Goal: Check status: Check status

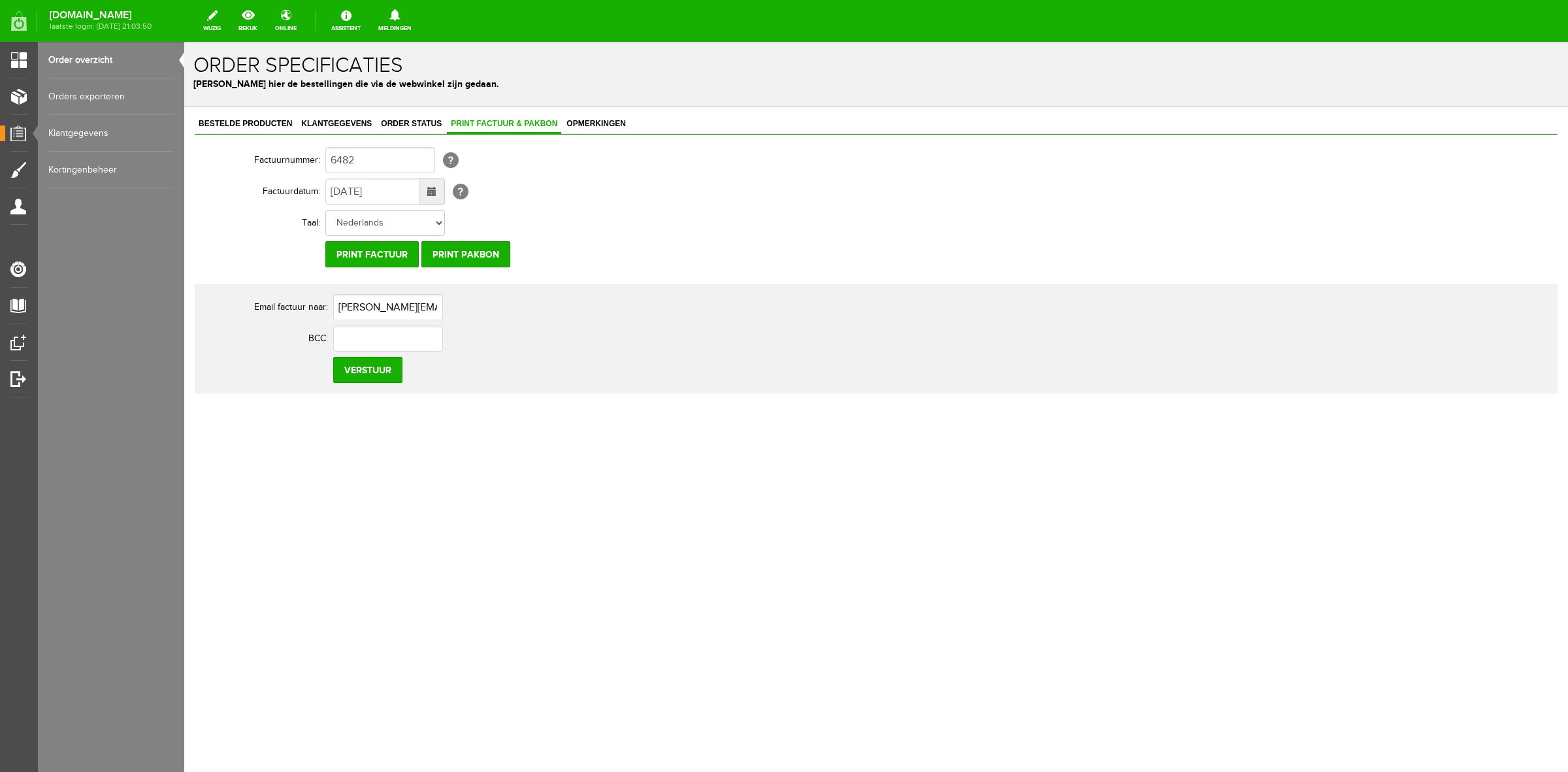
click at [97, 43] on link "Order overzicht" at bounding box center [111, 60] width 125 height 37
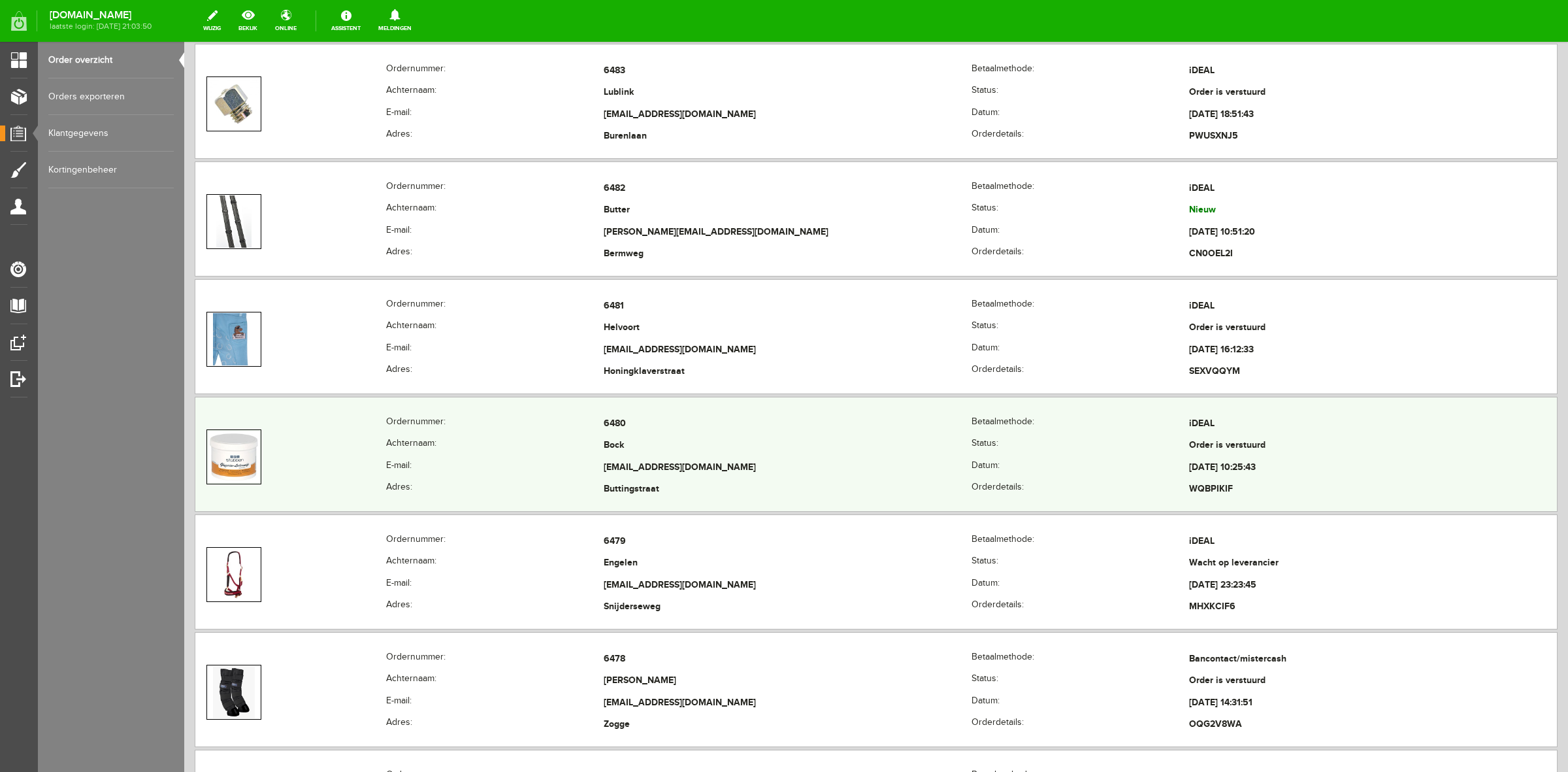
scroll to position [571, 0]
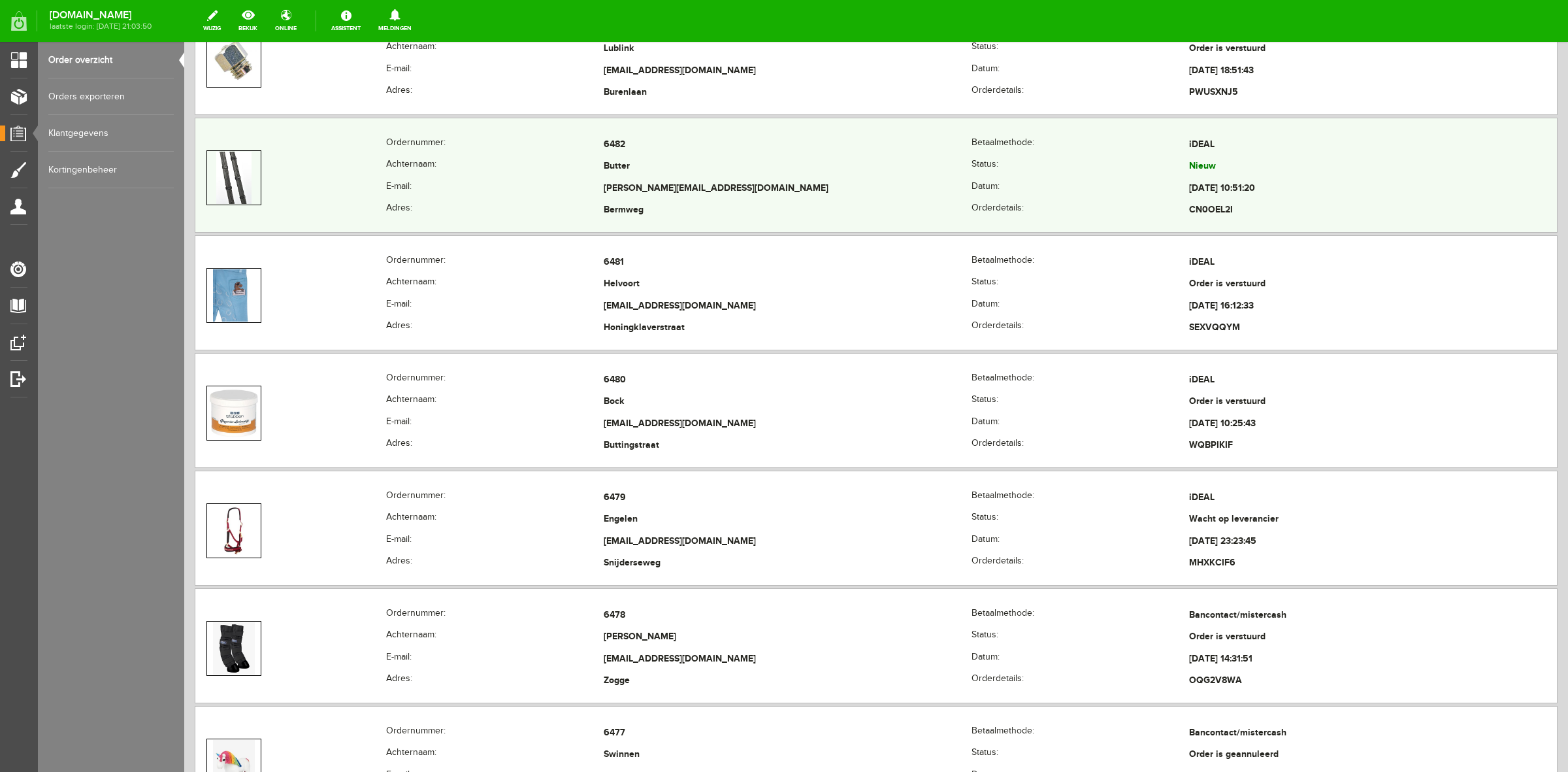
click at [525, 132] on div "Ordernummer: 6482 [GEOGRAPHIC_DATA]: iDEAL Achternaam: Butter Status: Nieuw E-m…" at bounding box center [876, 174] width 1363 height 115
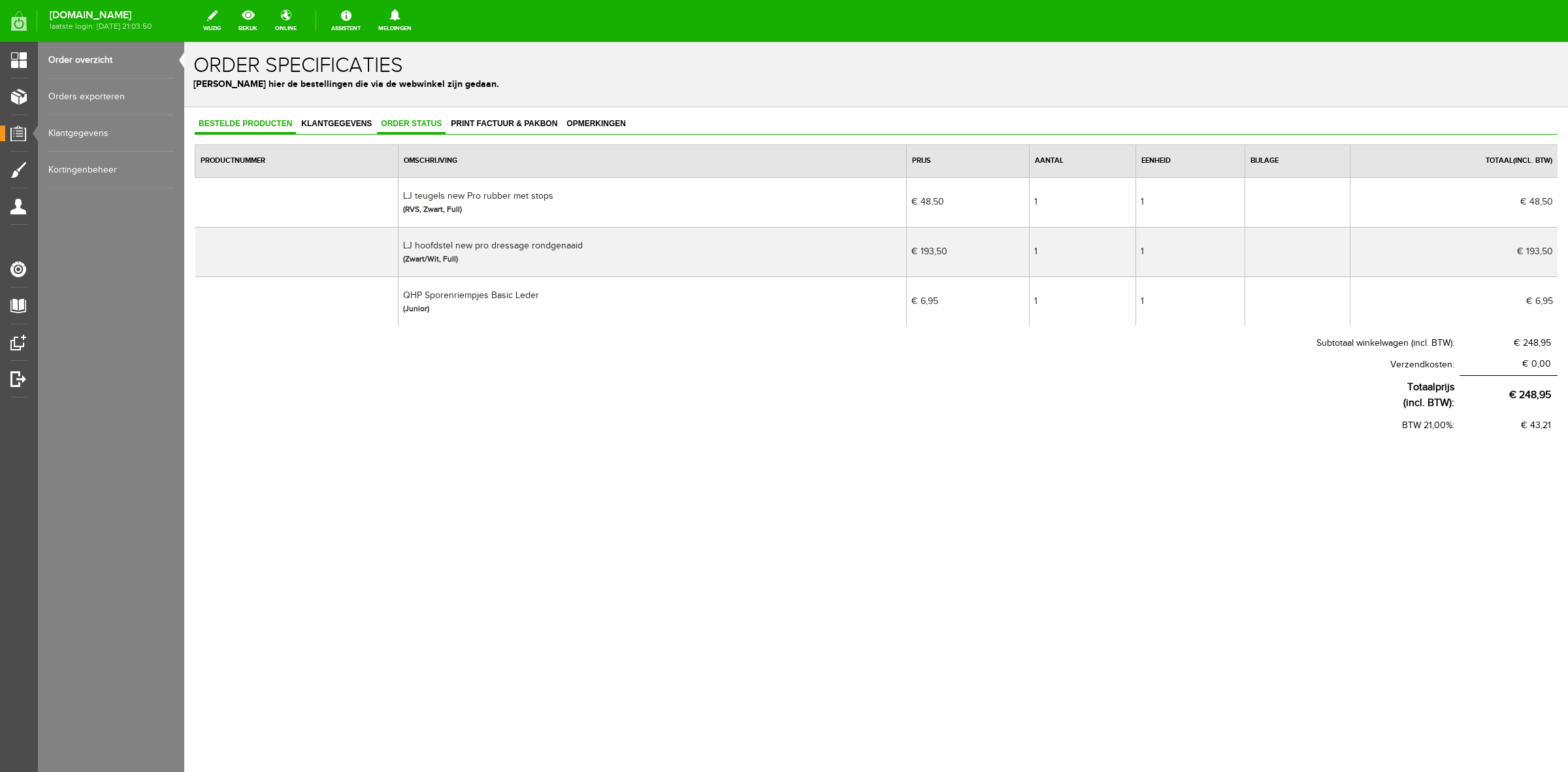
click at [415, 125] on span "Order status" at bounding box center [411, 123] width 69 height 9
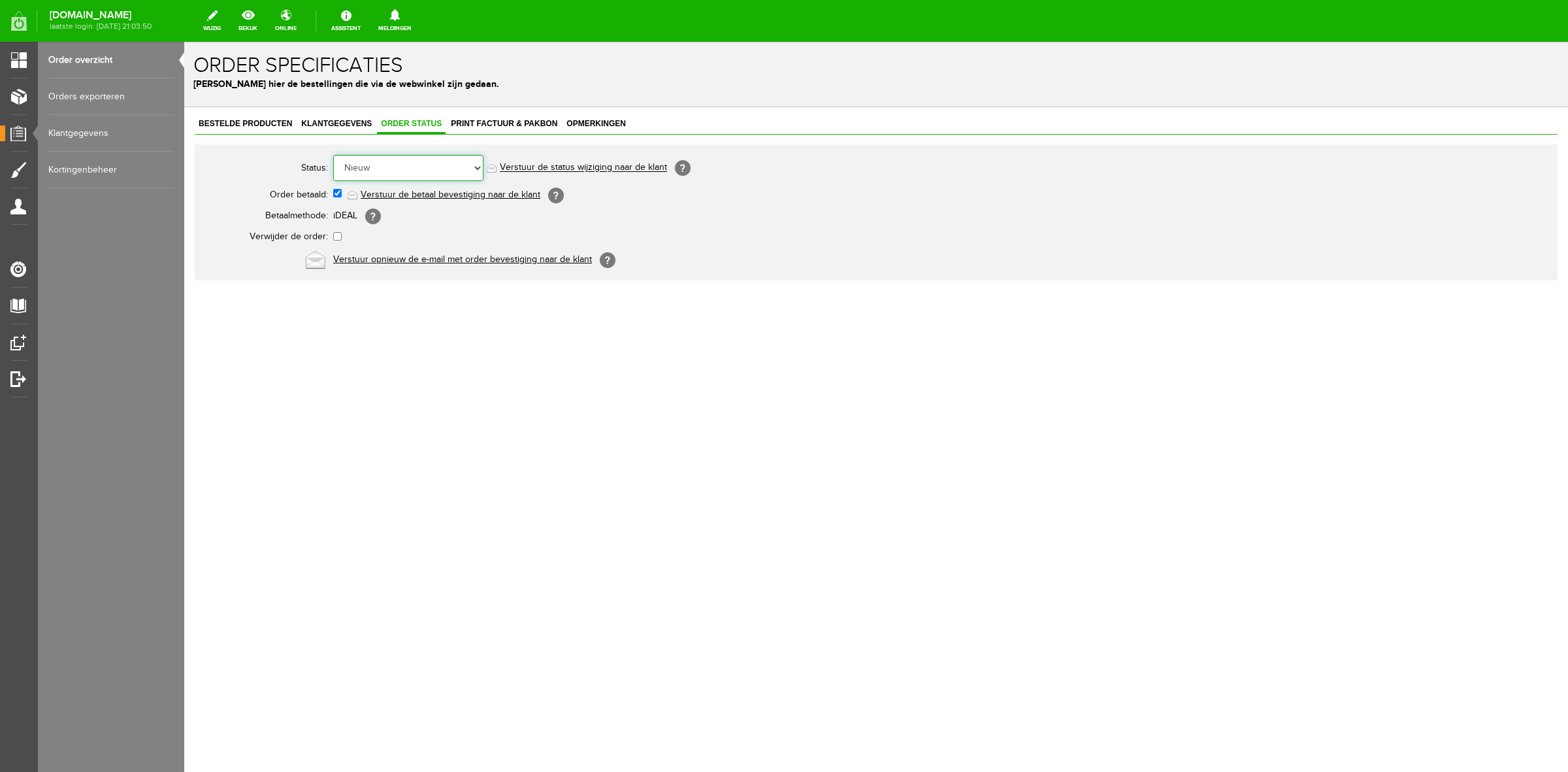
click at [446, 180] on select "Order niet afgerond Nieuw Order in behandeling Wacht op leverancier Wacht op be…" at bounding box center [408, 168] width 150 height 26
select select "5"
click at [334, 155] on select "Order niet afgerond Nieuw Order in behandeling Wacht op leverancier Wacht op be…" at bounding box center [408, 168] width 150 height 26
click at [544, 168] on link "Verstuur de status wijziging naar de klant" at bounding box center [583, 168] width 167 height 10
click at [247, 122] on span "Bestelde producten" at bounding box center [245, 123] width 102 height 9
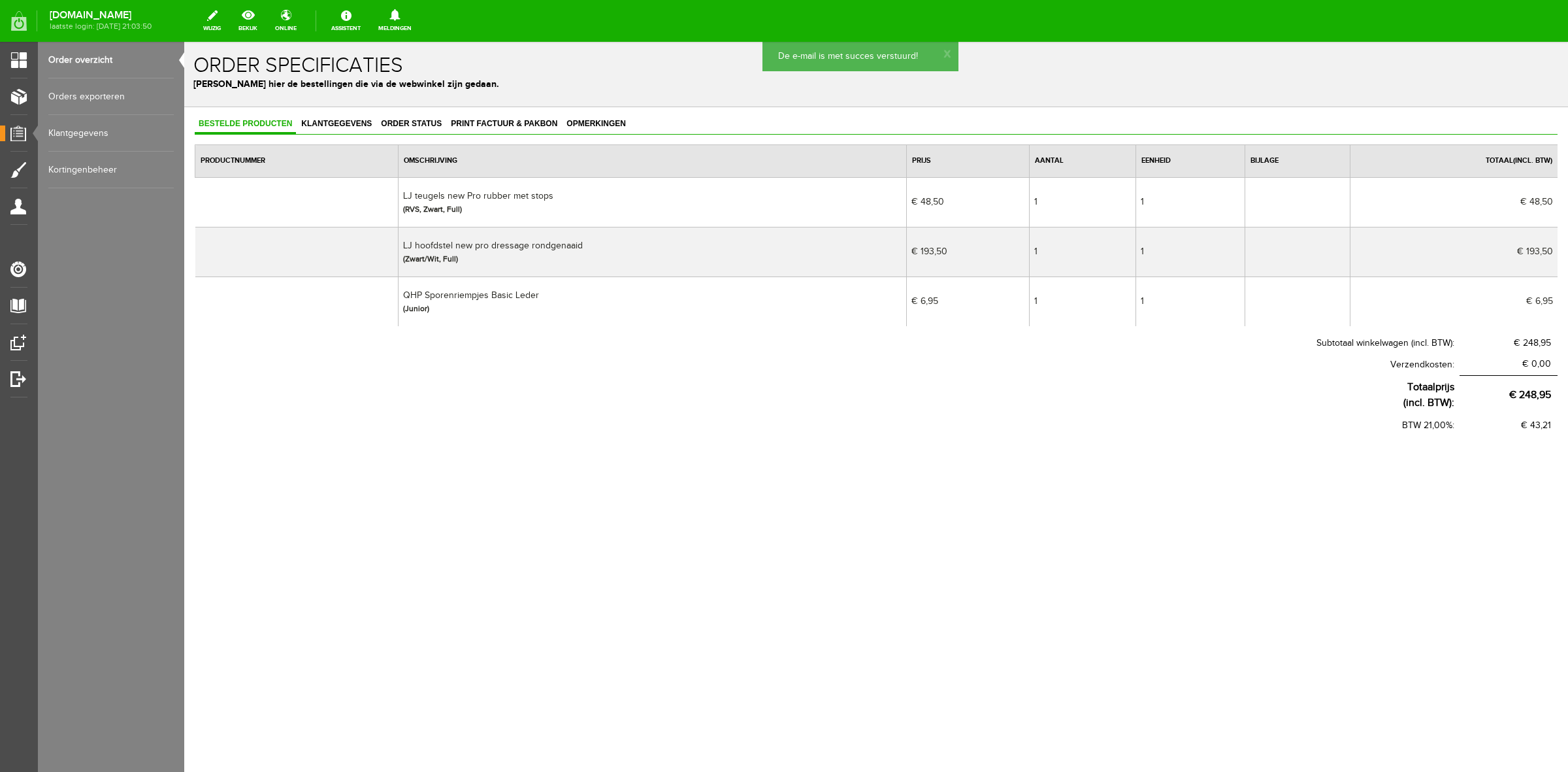
click at [53, 59] on link "Order overzicht" at bounding box center [111, 60] width 125 height 37
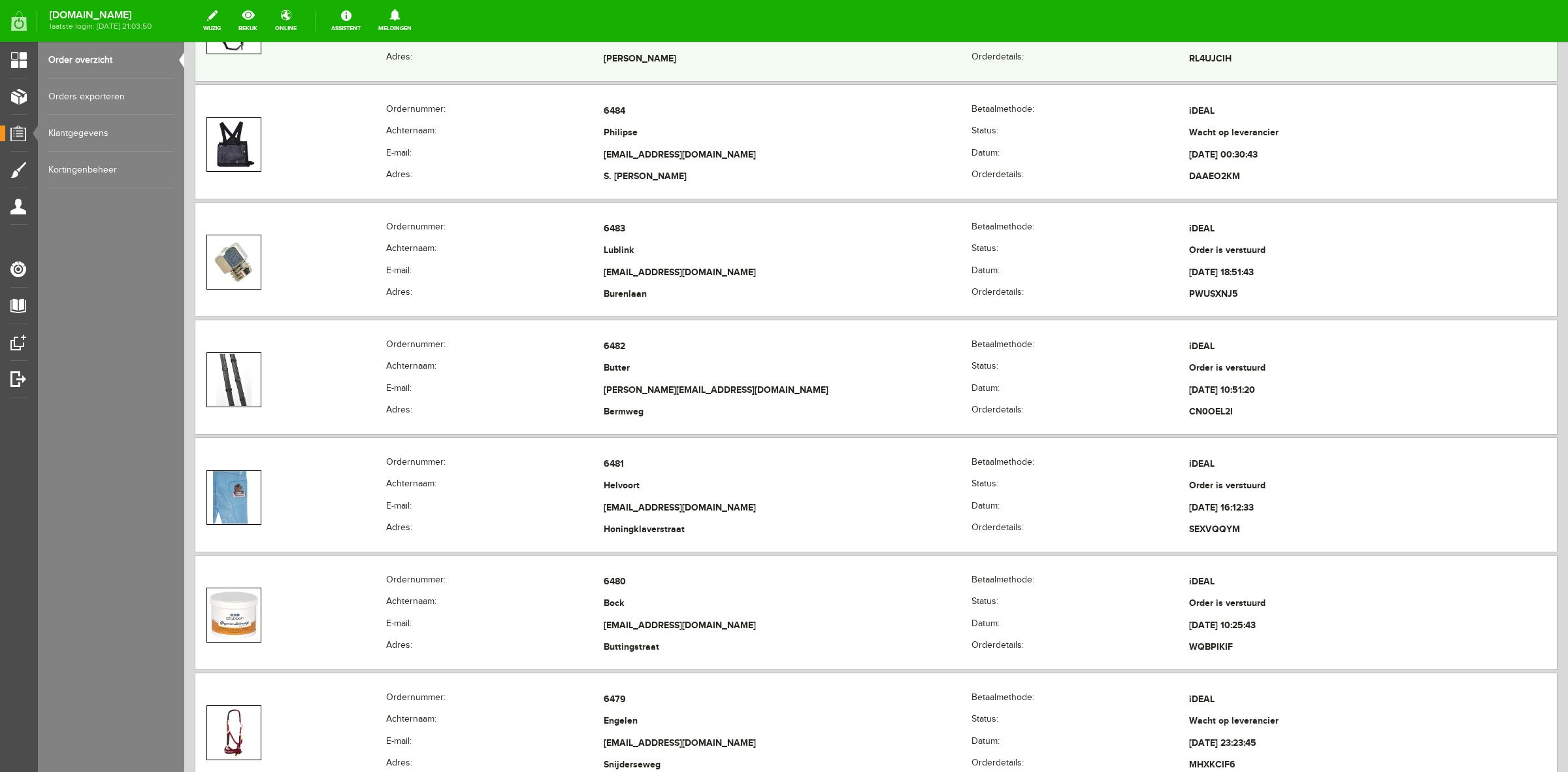
scroll to position [490, 0]
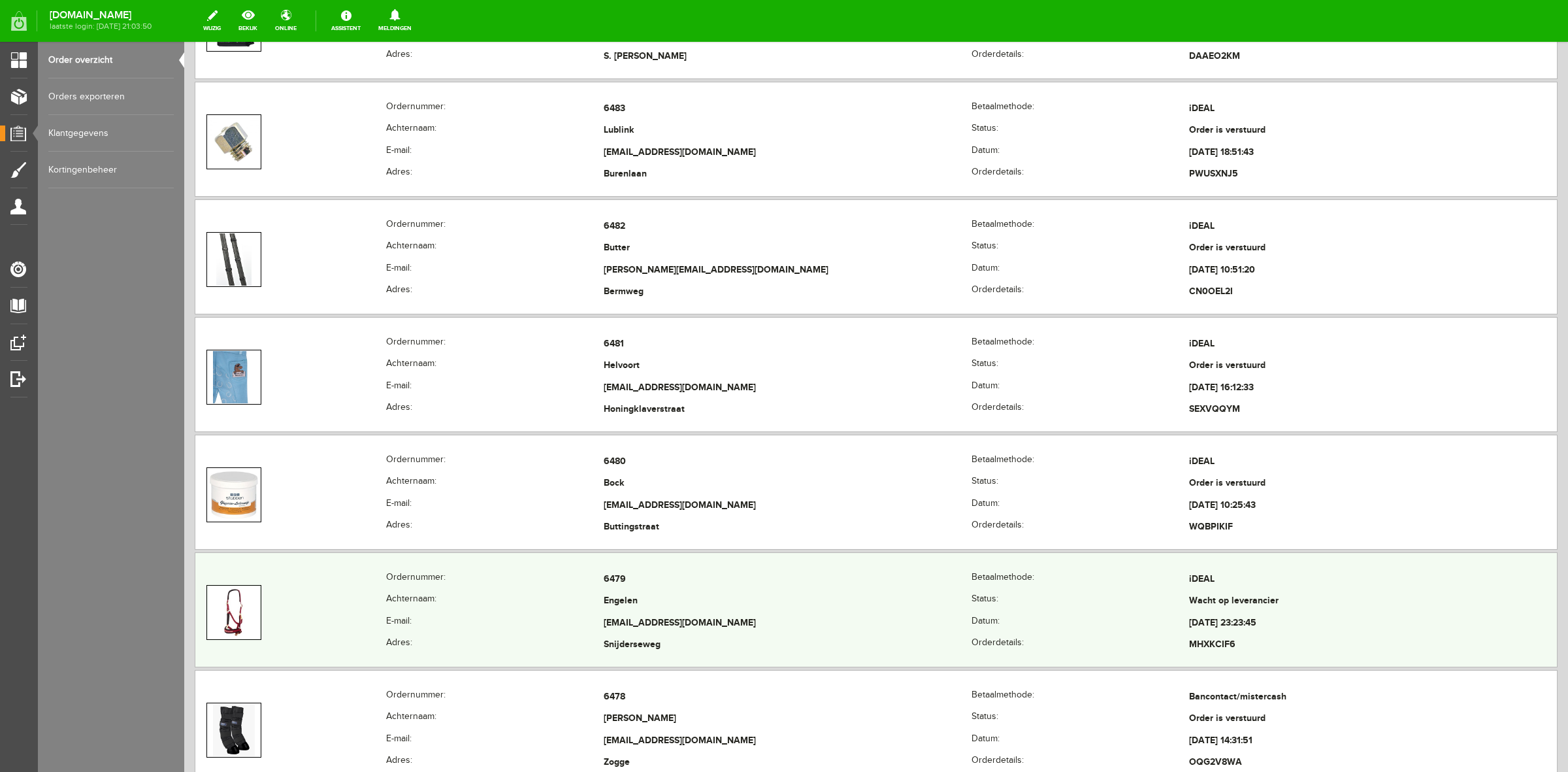
click at [745, 606] on td "Engelen" at bounding box center [787, 602] width 368 height 22
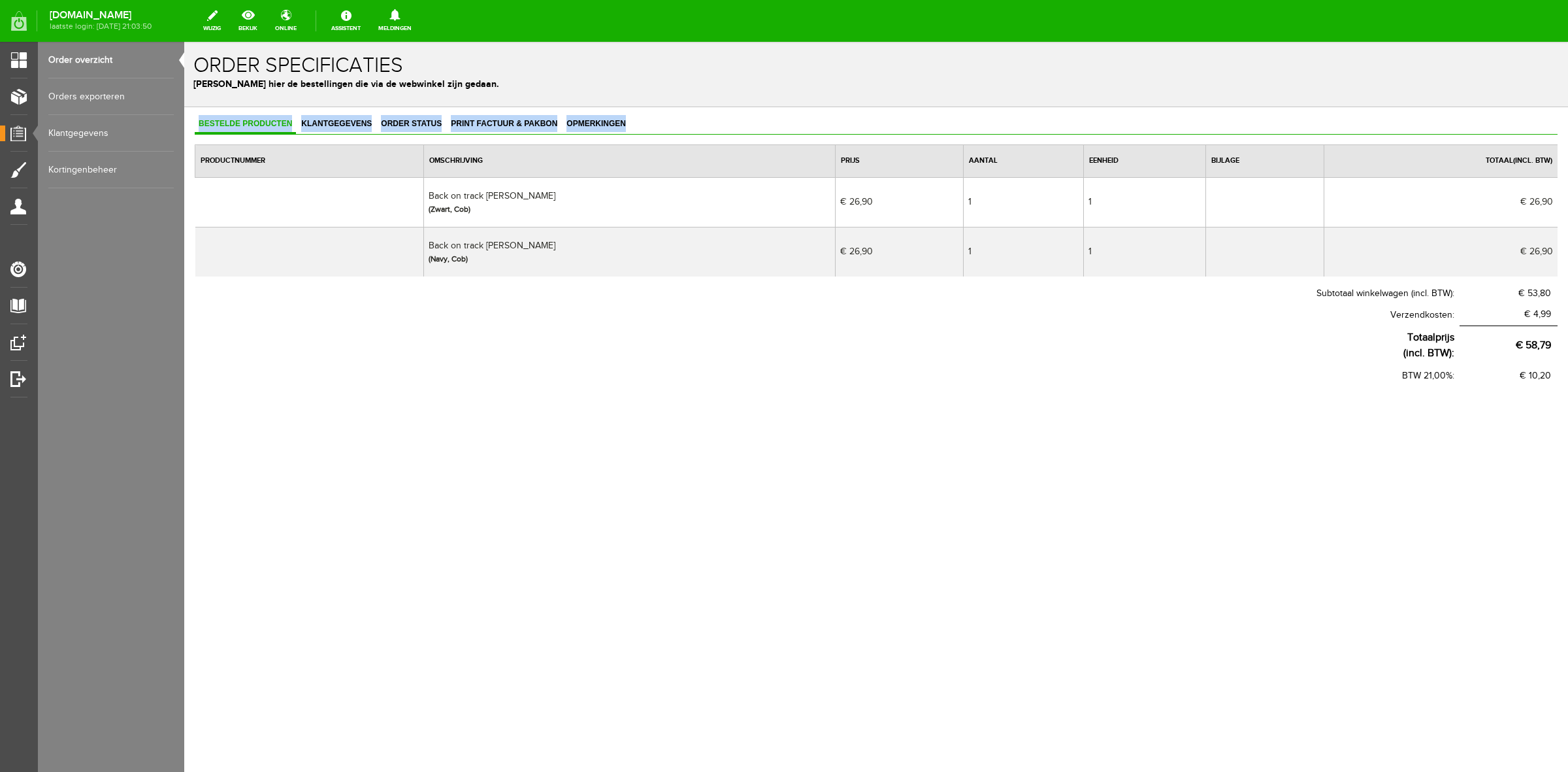
click at [421, 134] on div "Bestelde producten Klantgegevens Order status Print factuur & pakbon Opmerkinge…" at bounding box center [876, 250] width 1363 height 272
click at [421, 126] on span "Order status" at bounding box center [411, 123] width 69 height 9
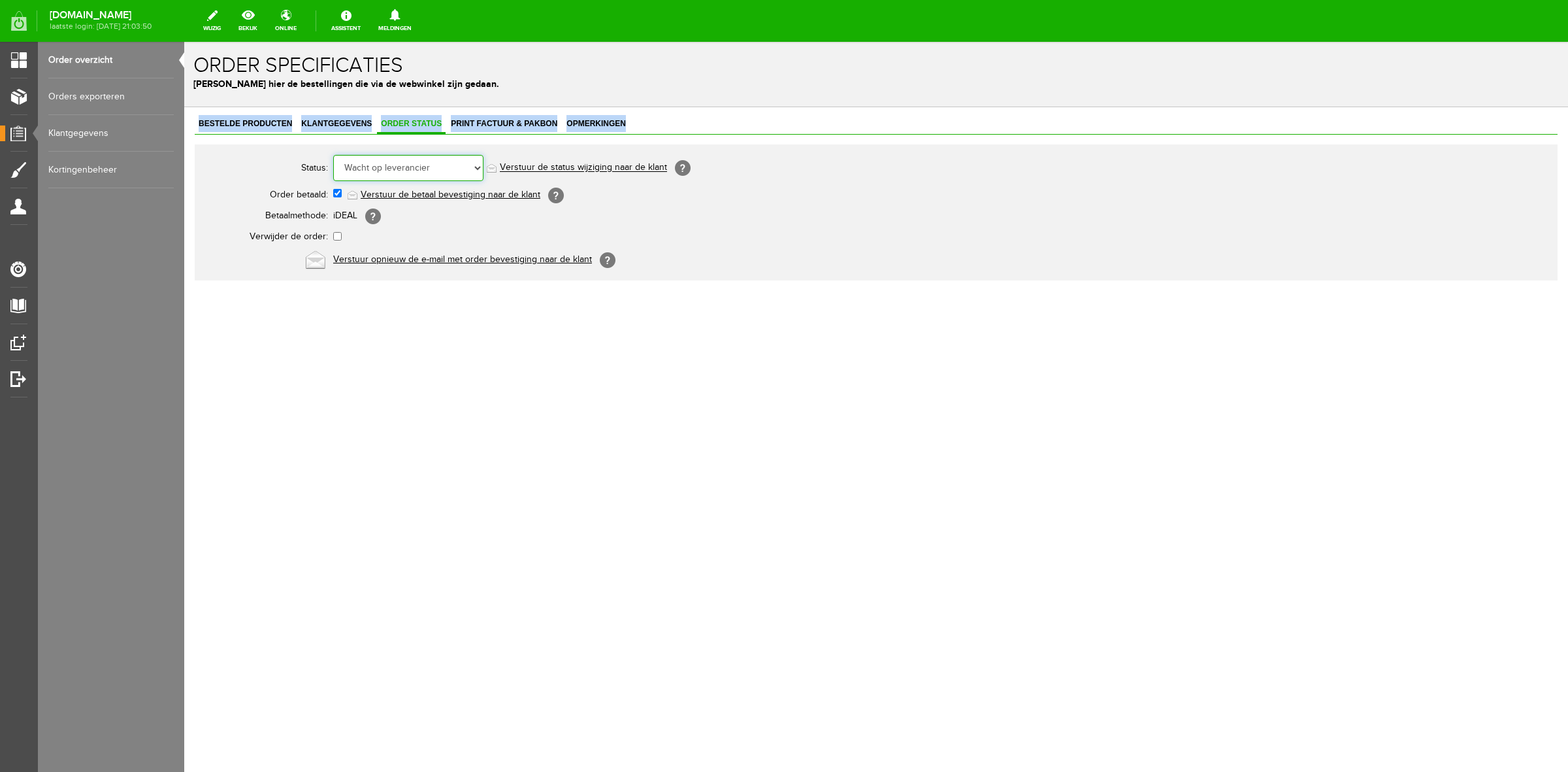
click at [416, 161] on select "Order niet afgerond Nieuw Order in behandeling Wacht op leverancier Wacht op be…" at bounding box center [408, 168] width 150 height 26
select select "5"
click at [334, 155] on select "Order niet afgerond Nieuw Order in behandeling Wacht op leverancier Wacht op be…" at bounding box center [408, 168] width 150 height 26
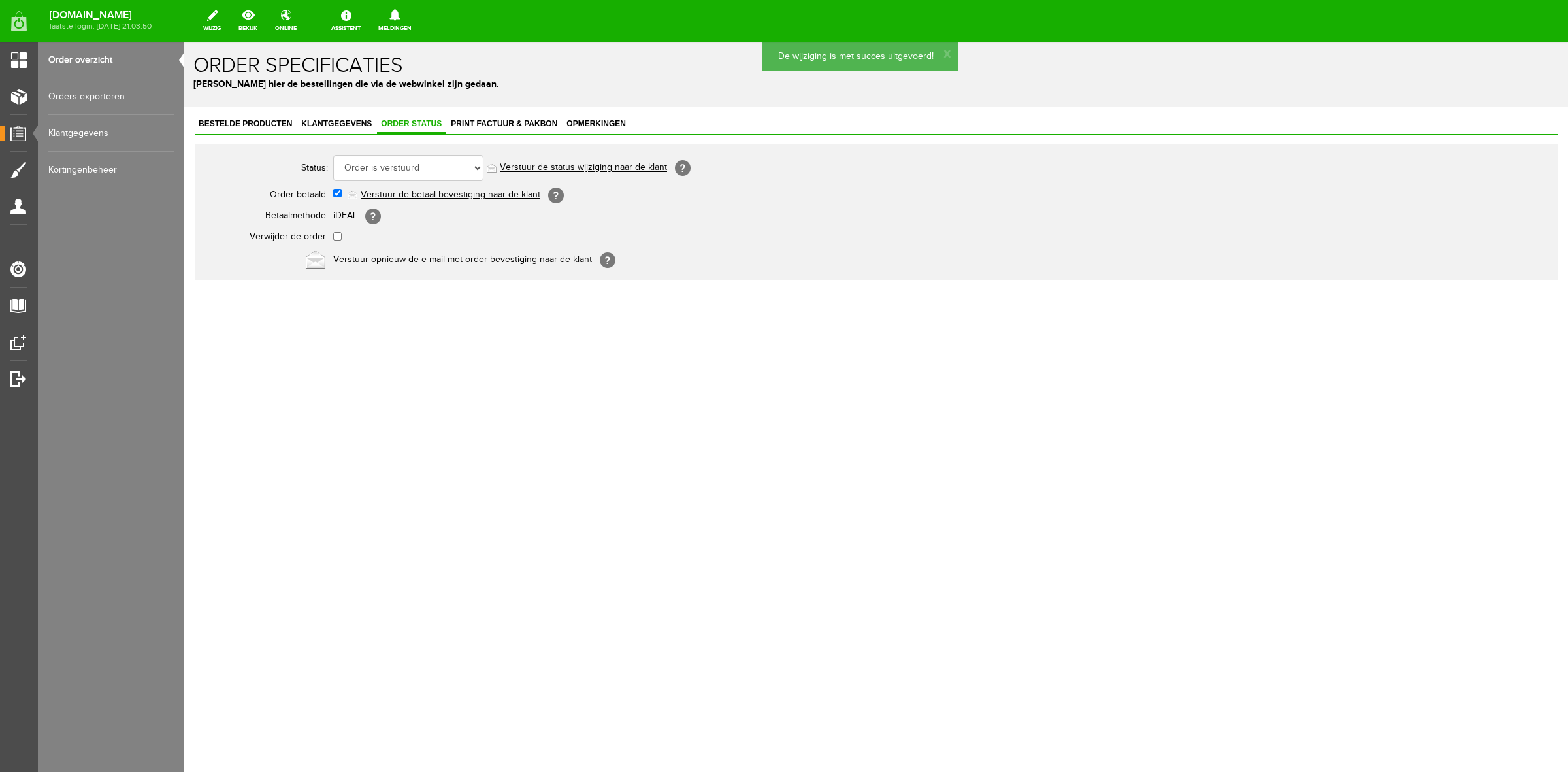
click at [103, 61] on link "Order overzicht" at bounding box center [111, 60] width 125 height 37
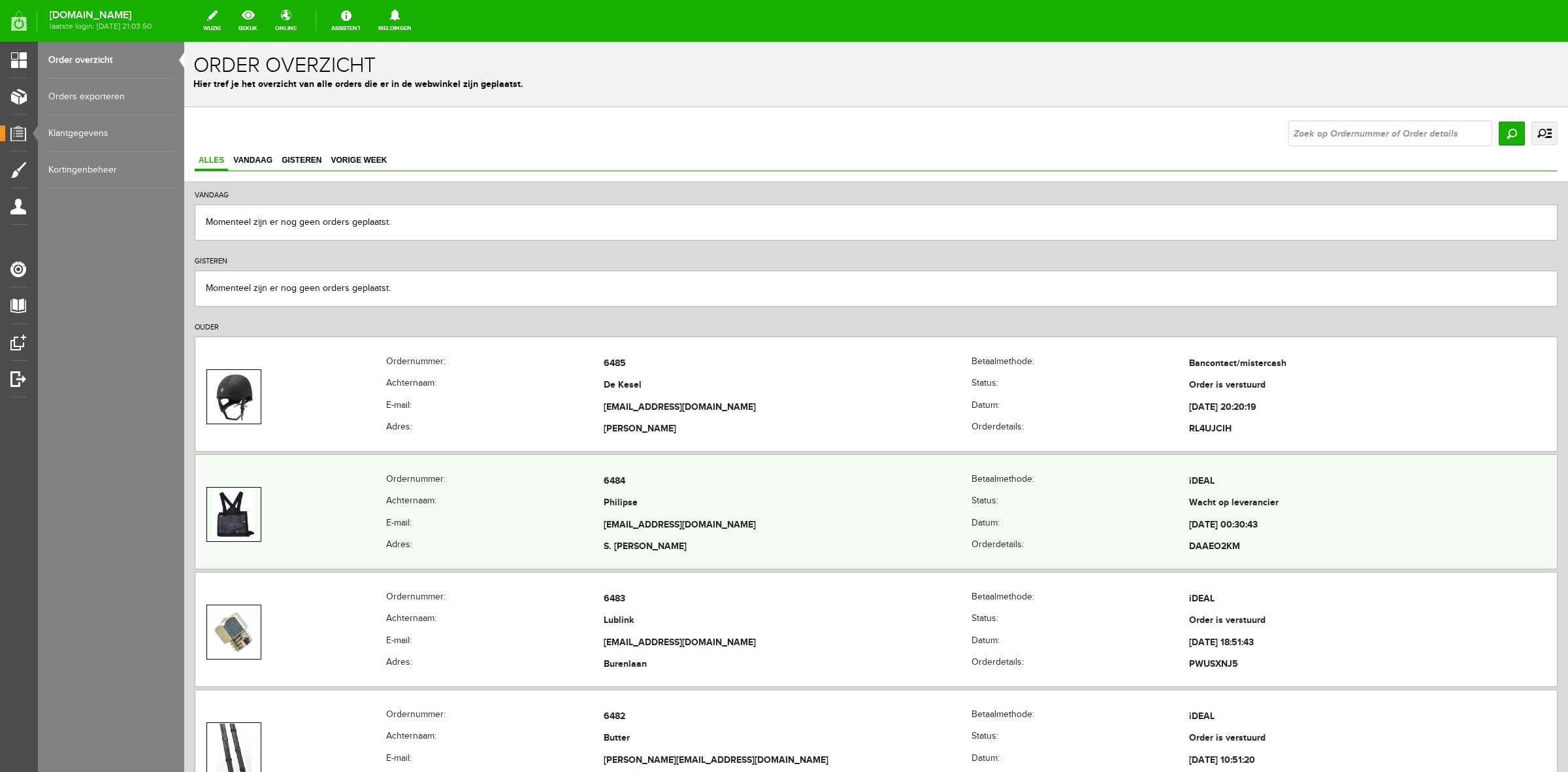
click at [622, 507] on td "Philipse" at bounding box center [787, 504] width 368 height 22
